Goal: Task Accomplishment & Management: Manage account settings

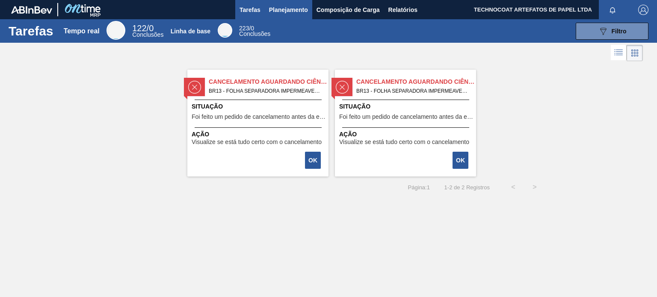
click at [285, 5] on font "Planejamento" at bounding box center [288, 10] width 39 height 10
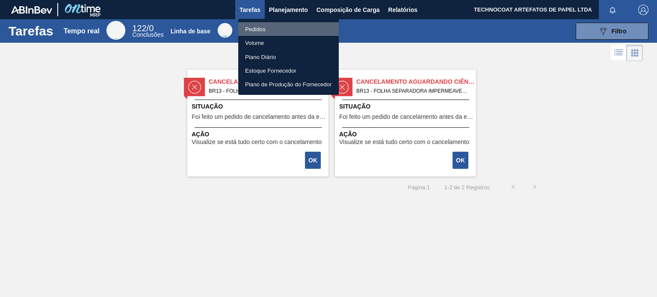
click at [264, 28] on font "Pedidos" at bounding box center [255, 29] width 21 height 6
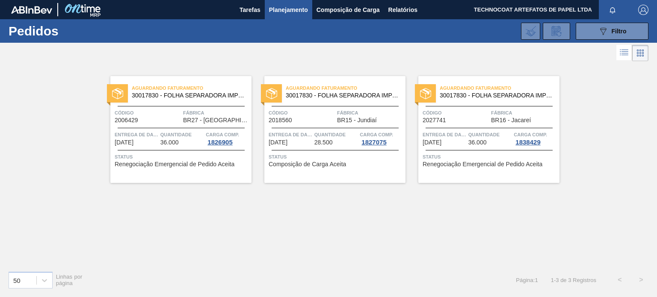
click at [407, 203] on div "Aguardando Faturamento 30017830 - FOLHA SEPARADORA IMPERMEÁVEL Código 2006429 F…" at bounding box center [328, 163] width 657 height 201
